Goal: Task Accomplishment & Management: Complete application form

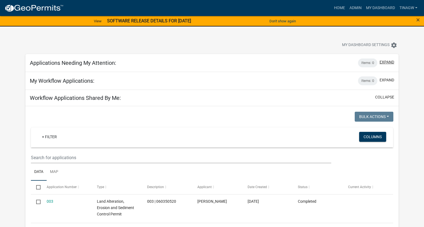
click at [386, 62] on button "expand" at bounding box center [387, 62] width 15 height 6
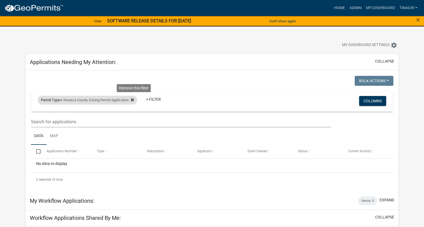
click at [134, 98] on icon at bounding box center [132, 100] width 3 height 4
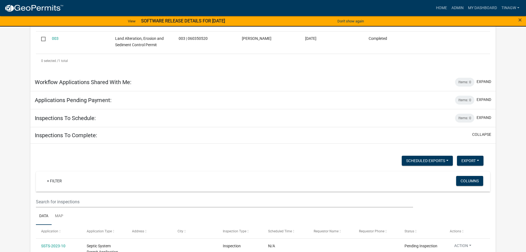
scroll to position [304, 0]
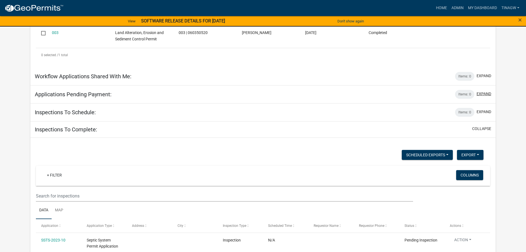
click at [424, 92] on button "expand" at bounding box center [484, 94] width 15 height 6
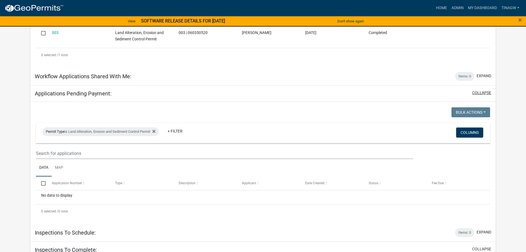
click at [424, 93] on button "collapse" at bounding box center [481, 93] width 19 height 6
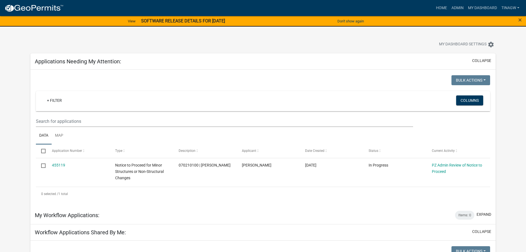
scroll to position [0, 0]
click at [424, 60] on button "collapse" at bounding box center [481, 62] width 19 height 6
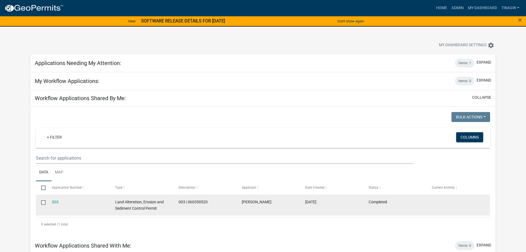
click at [43, 200] on input "checkbox" at bounding box center [43, 202] width 4 height 4
checkbox input "true"
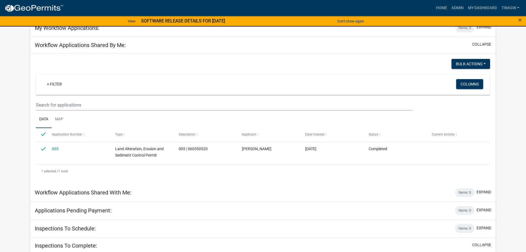
scroll to position [55, 0]
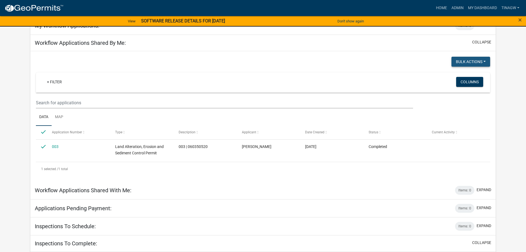
click at [424, 61] on button "Bulk Actions" at bounding box center [471, 62] width 39 height 10
click at [411, 69] on div "Bulk Actions Void Expire Lock Withdraw + Filter Columns Data Map Select Applica…" at bounding box center [263, 116] width 454 height 119
click at [424, 83] on div "+ Filter Columns" at bounding box center [262, 82] width 449 height 20
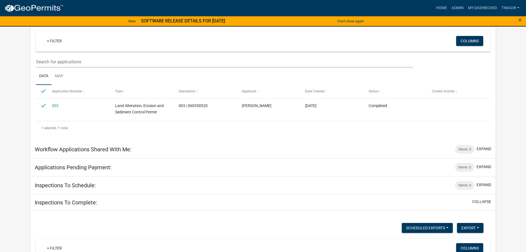
scroll to position [110, 0]
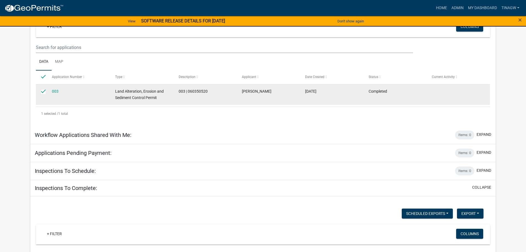
click at [59, 91] on div "003" at bounding box center [78, 91] width 53 height 6
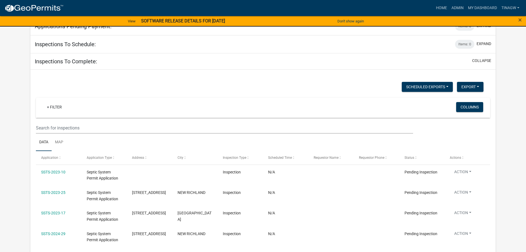
scroll to position [221, 0]
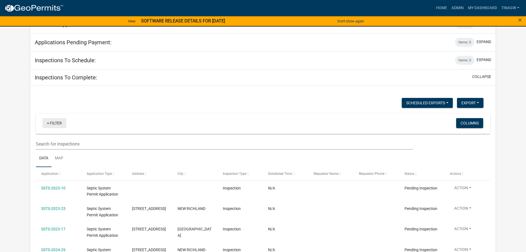
click at [55, 123] on link "+ Filter" at bounding box center [55, 123] width 24 height 10
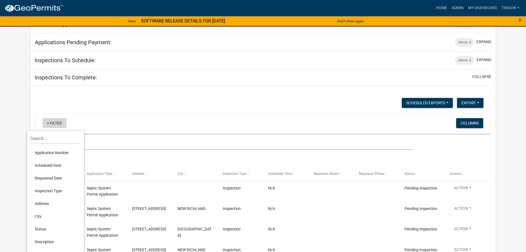
click at [55, 123] on link "+ Filter" at bounding box center [55, 123] width 24 height 10
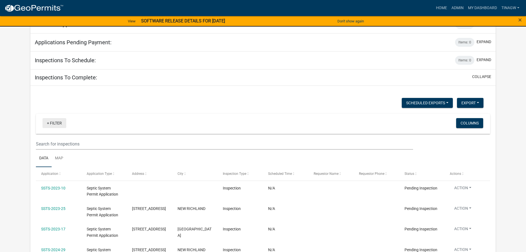
click at [46, 123] on link "+ Filter" at bounding box center [55, 123] width 24 height 10
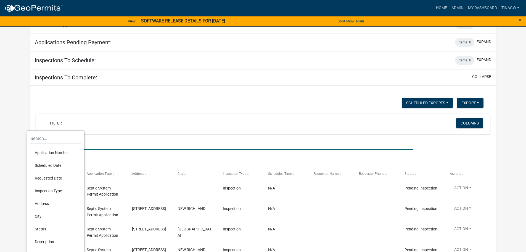
click at [133, 148] on input "text" at bounding box center [224, 143] width 377 height 11
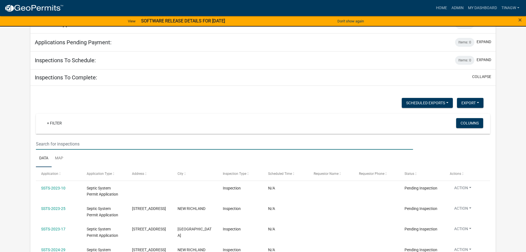
click at [290, 143] on input "text" at bounding box center [224, 143] width 377 height 11
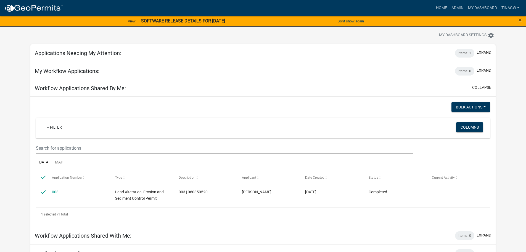
scroll to position [0, 0]
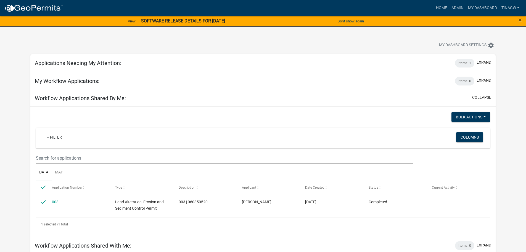
click at [424, 62] on button "expand" at bounding box center [484, 62] width 15 height 6
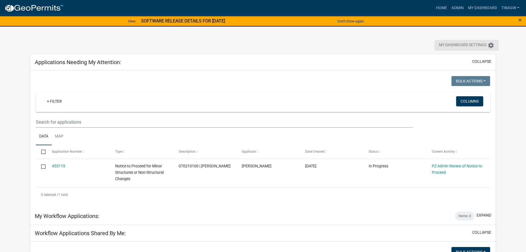
click at [424, 45] on icon "settings" at bounding box center [491, 45] width 7 height 7
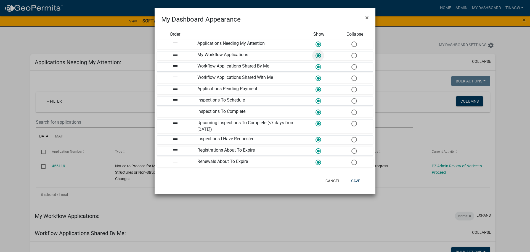
click at [320, 56] on span at bounding box center [318, 56] width 12 height 12
click at [316, 53] on input "radio" at bounding box center [316, 53] width 0 height 0
click at [355, 56] on span at bounding box center [354, 56] width 12 height 12
click at [352, 53] on input "radio" at bounding box center [352, 53] width 0 height 0
click at [354, 67] on span at bounding box center [354, 67] width 12 height 12
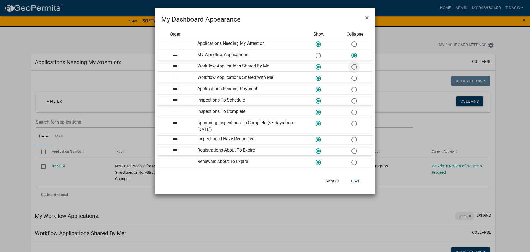
click at [352, 64] on input "radio" at bounding box center [352, 64] width 0 height 0
click at [355, 75] on span at bounding box center [354, 78] width 12 height 12
click at [352, 75] on input "radio" at bounding box center [352, 75] width 0 height 0
click at [355, 89] on span at bounding box center [354, 90] width 12 height 12
click at [352, 87] on input "radio" at bounding box center [352, 87] width 0 height 0
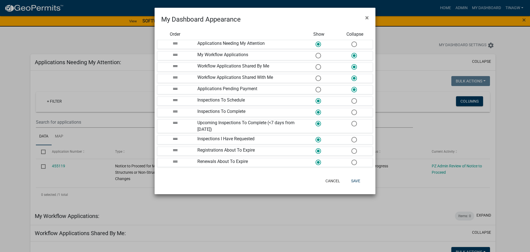
click at [353, 100] on span at bounding box center [354, 101] width 12 height 12
click at [352, 98] on input "radio" at bounding box center [352, 98] width 0 height 0
click at [354, 112] on span at bounding box center [354, 112] width 12 height 12
click at [352, 109] on input "radio" at bounding box center [352, 109] width 0 height 0
click at [355, 124] on span at bounding box center [354, 124] width 12 height 12
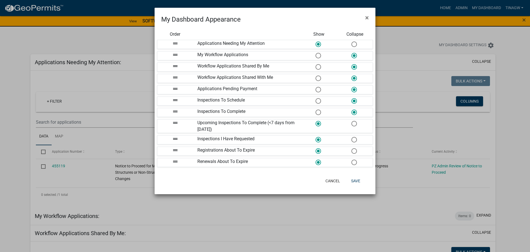
click at [352, 121] on input "radio" at bounding box center [352, 121] width 0 height 0
click at [354, 150] on span at bounding box center [354, 151] width 12 height 12
click at [352, 148] on input "radio" at bounding box center [352, 148] width 0 height 0
click at [355, 160] on span at bounding box center [354, 162] width 12 height 12
click at [352, 159] on input "radio" at bounding box center [352, 159] width 0 height 0
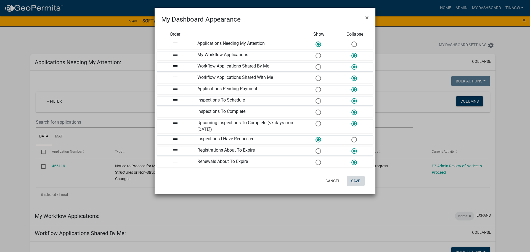
click at [356, 179] on button "Save" at bounding box center [356, 181] width 18 height 10
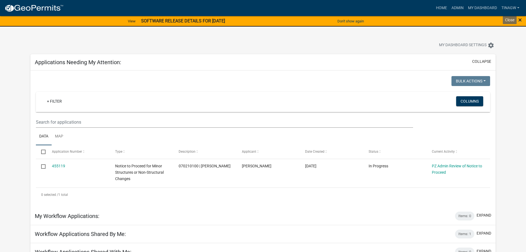
click at [424, 18] on span "×" at bounding box center [520, 20] width 4 height 8
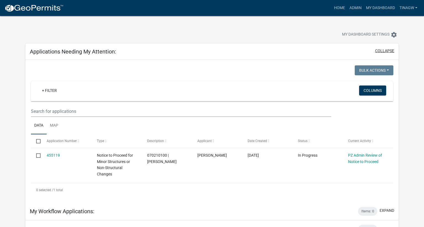
click at [381, 49] on button "collapse" at bounding box center [384, 51] width 19 height 6
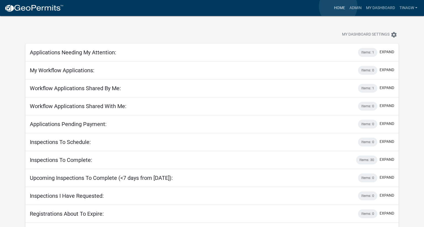
click at [338, 6] on link "Home" at bounding box center [339, 8] width 15 height 10
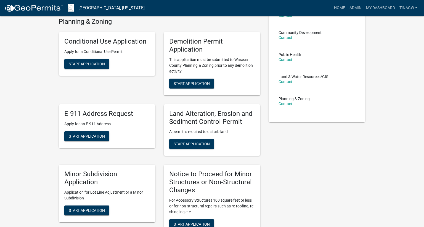
scroll to position [55, 0]
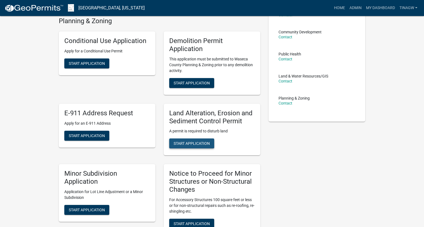
click at [188, 144] on span "Start Application" at bounding box center [192, 143] width 36 height 4
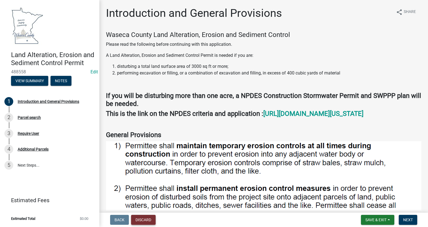
click at [145, 220] on button "Discard" at bounding box center [143, 220] width 25 height 10
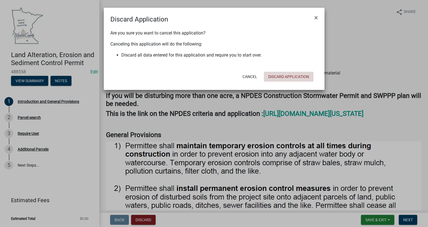
click at [281, 76] on button "Discard Application" at bounding box center [289, 77] width 50 height 10
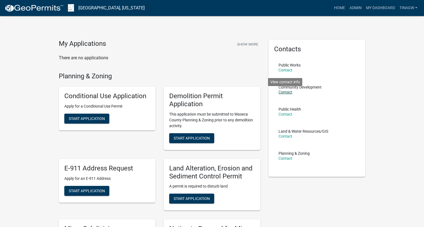
click at [284, 91] on link "Contact" at bounding box center [286, 92] width 14 height 4
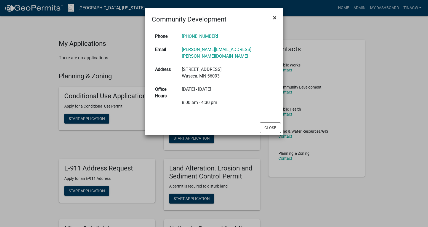
click at [274, 17] on span "×" at bounding box center [275, 18] width 4 height 8
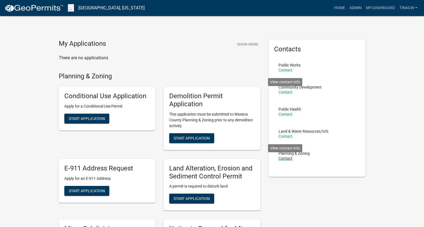
click at [282, 159] on link "Contact" at bounding box center [286, 158] width 14 height 4
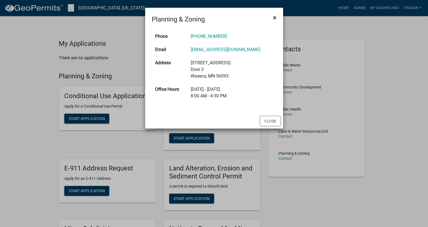
click at [276, 17] on span "×" at bounding box center [275, 18] width 4 height 8
